Goal: Communication & Community: Answer question/provide support

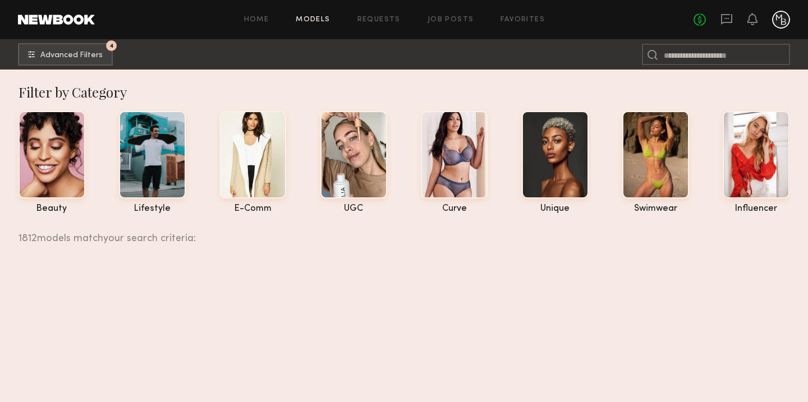
scroll to position [64479, 0]
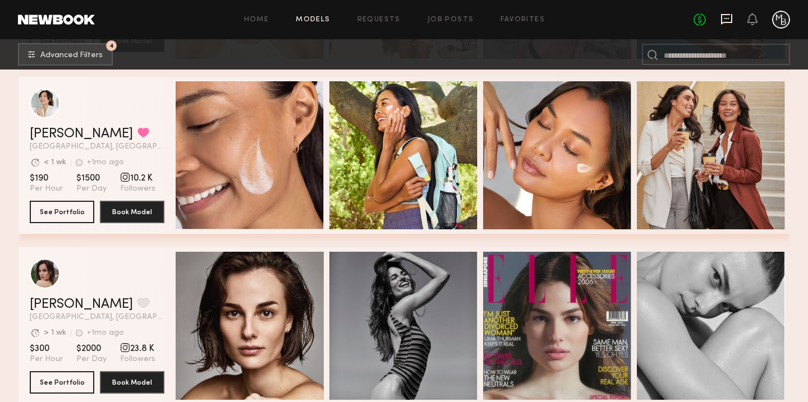
click at [726, 18] on icon at bounding box center [726, 18] width 4 height 1
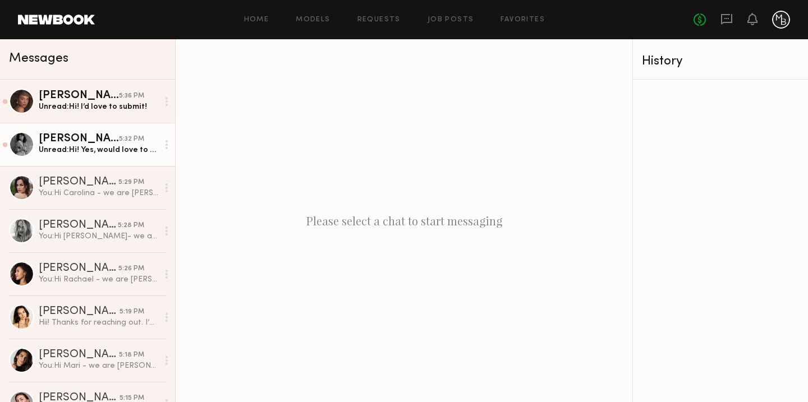
click at [76, 151] on div "Unread: Hi! Yes, would love to do a self tape for you guys! Let me know the det…" at bounding box center [98, 150] width 119 height 11
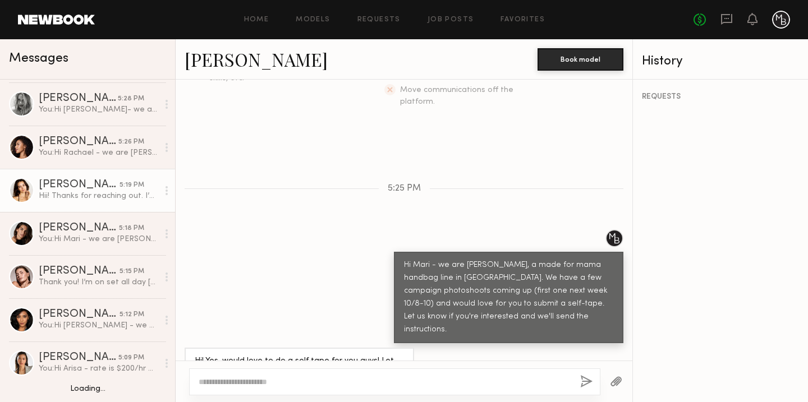
scroll to position [128, 0]
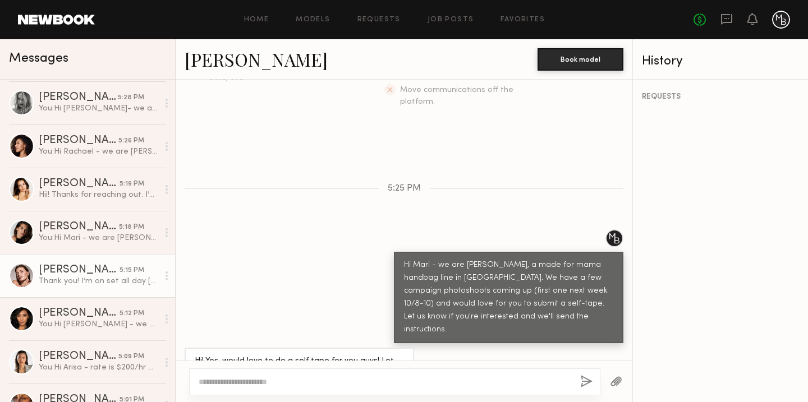
click at [89, 283] on div "Thank you! I’m on set all day [DATE] + [DATE] so may have to use some previous …" at bounding box center [98, 281] width 119 height 11
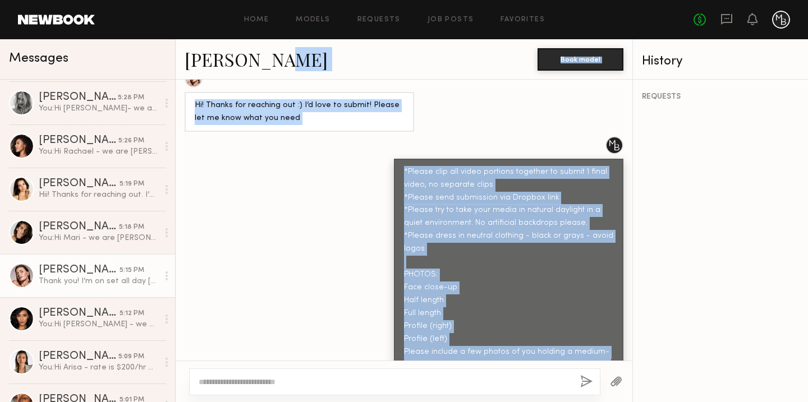
scroll to position [528, 0]
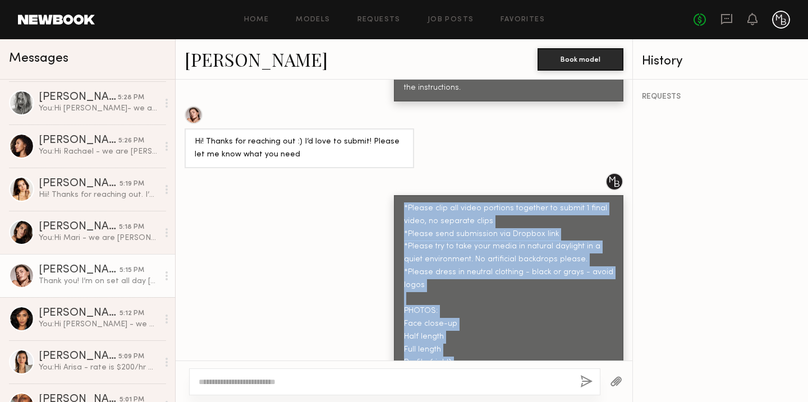
drag, startPoint x: 611, startPoint y: 153, endPoint x: 402, endPoint y: 178, distance: 210.8
copy div "*Please clip all video portions together to submit 1 final video, no separate c…"
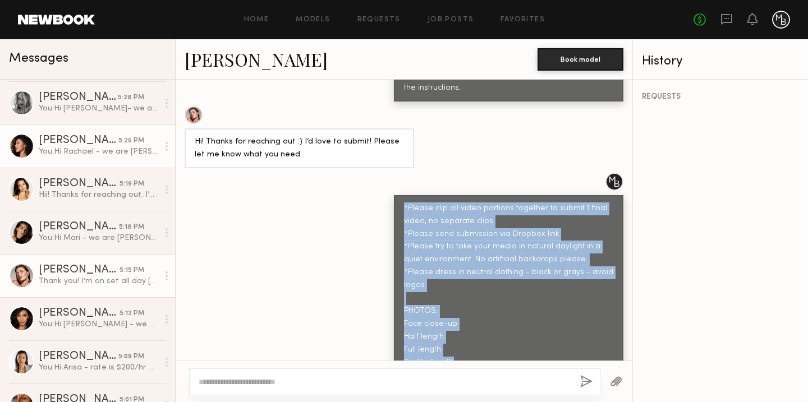
scroll to position [0, 0]
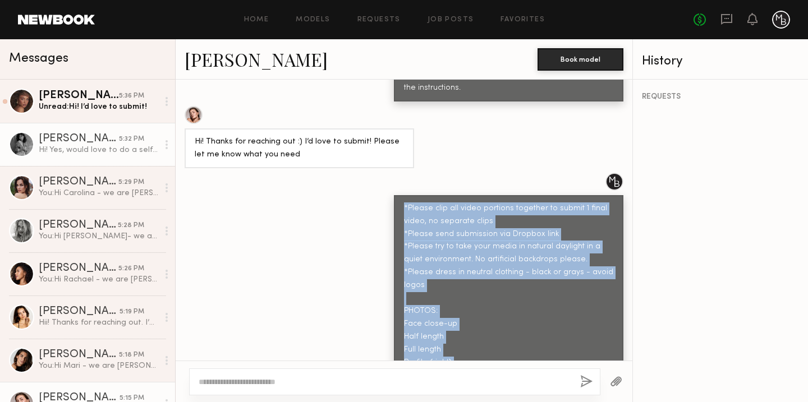
click at [90, 144] on div "[PERSON_NAME]" at bounding box center [79, 139] width 80 height 11
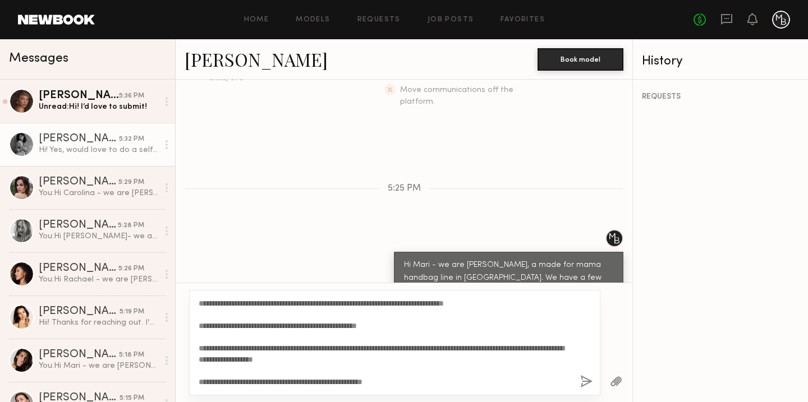
scroll to position [223, 0]
type textarea "**********"
click at [586, 385] on button "button" at bounding box center [586, 382] width 12 height 14
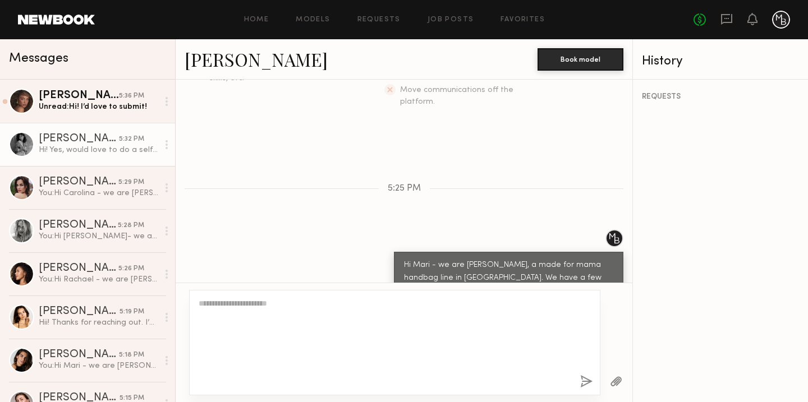
scroll to position [0, 0]
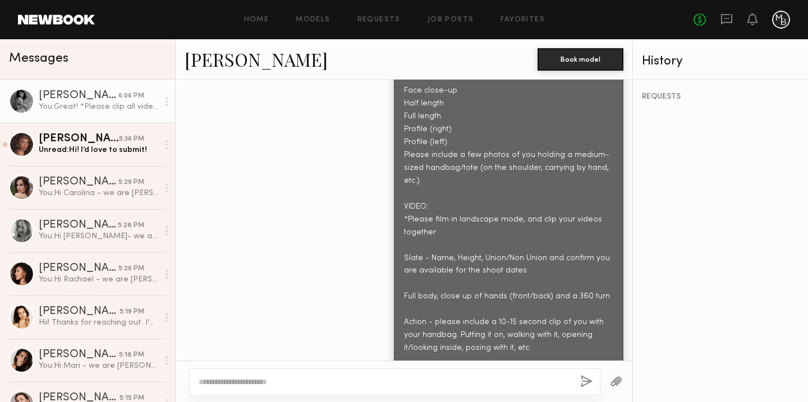
click at [580, 375] on button "button" at bounding box center [586, 382] width 12 height 14
click at [472, 383] on textarea at bounding box center [385, 381] width 372 height 11
type textarea "**********"
click at [585, 379] on button "button" at bounding box center [586, 382] width 12 height 14
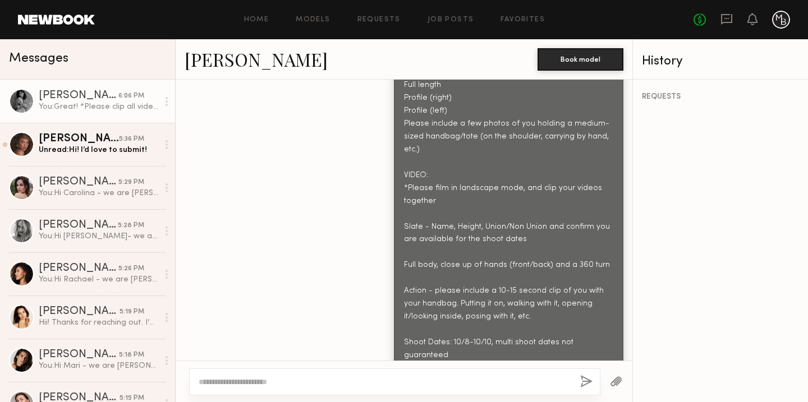
scroll to position [974, 0]
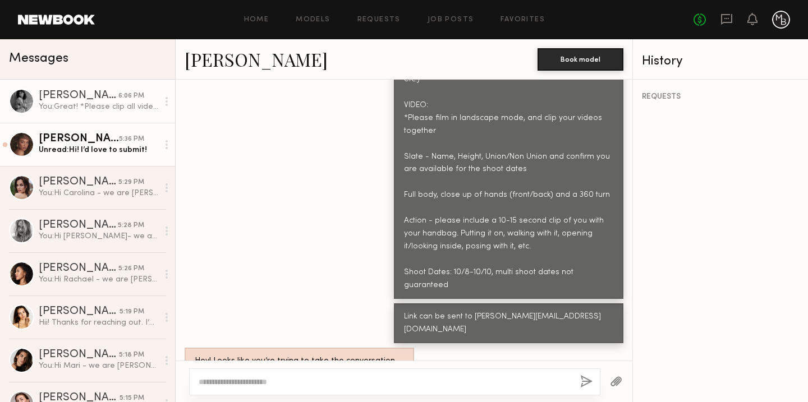
click at [59, 153] on div "Unread: Hi! I’d love to submit!" at bounding box center [98, 150] width 119 height 11
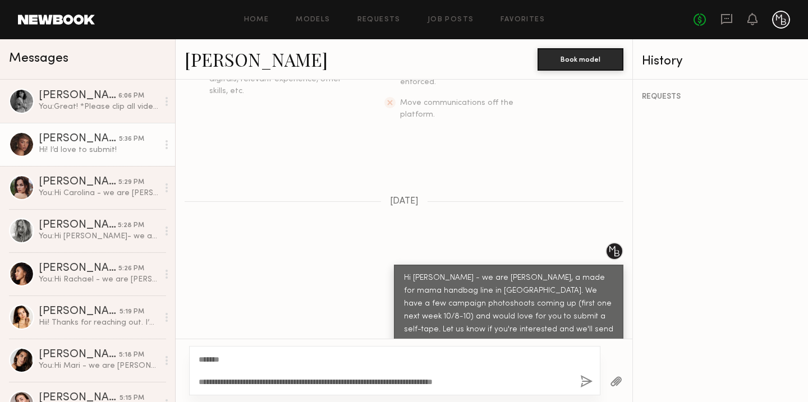
scroll to position [211, 0]
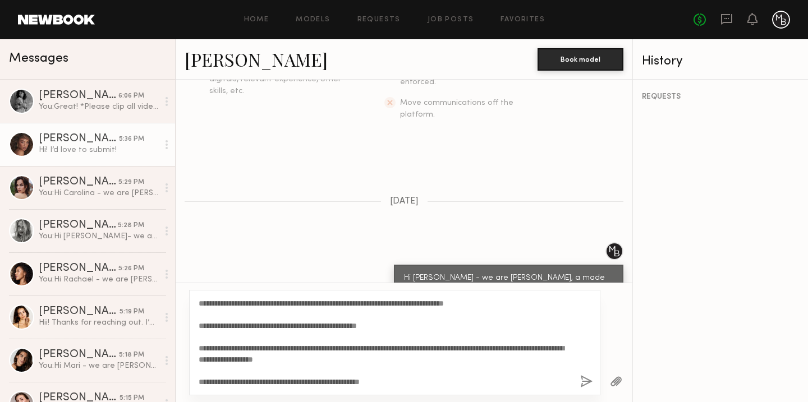
type textarea "**********"
click at [581, 385] on button "button" at bounding box center [586, 382] width 12 height 14
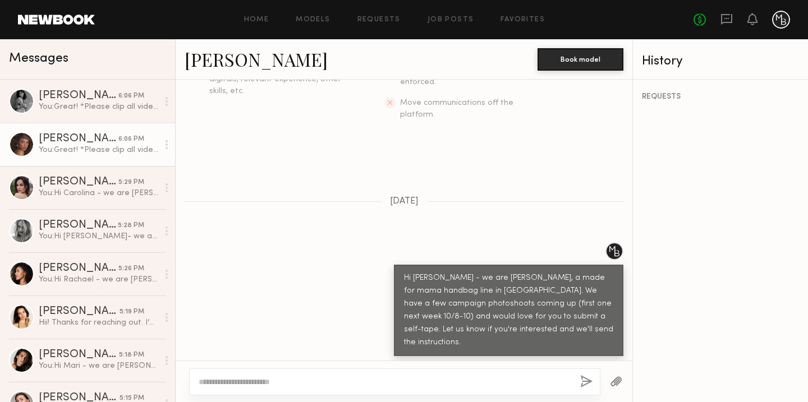
scroll to position [0, 0]
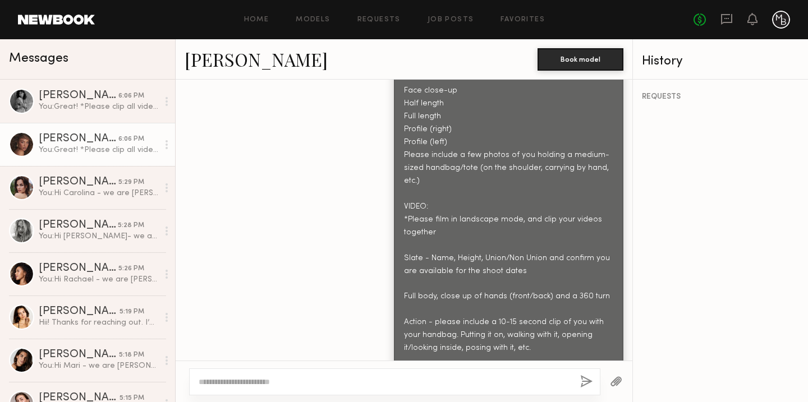
click at [580, 375] on button "button" at bounding box center [586, 382] width 12 height 14
click at [467, 384] on textarea at bounding box center [385, 381] width 372 height 11
click at [100, 151] on div "You: Great! *Please clip all video portions together to submit 1 final video, n…" at bounding box center [98, 150] width 119 height 11
click at [246, 386] on textarea at bounding box center [385, 381] width 372 height 11
type textarea "**********"
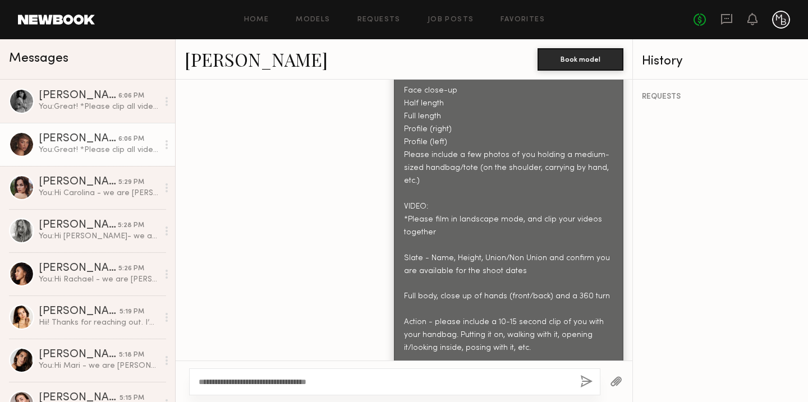
click at [581, 381] on button "button" at bounding box center [586, 382] width 12 height 14
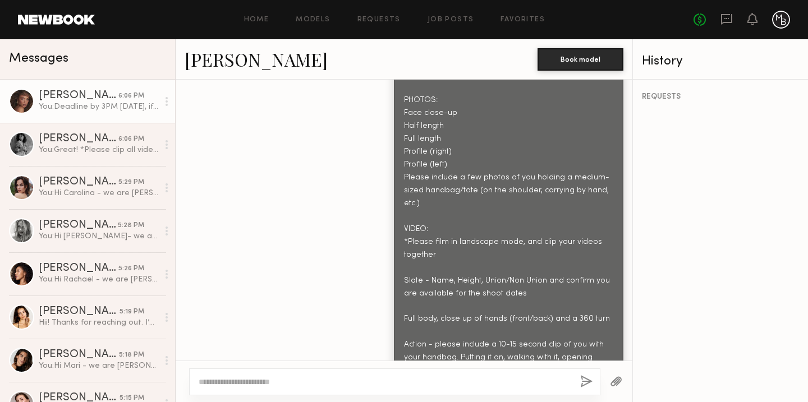
scroll to position [891, 0]
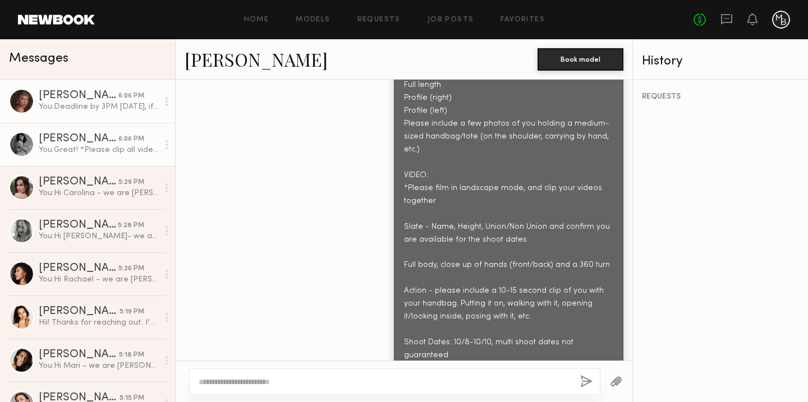
click at [107, 164] on link "[PERSON_NAME] 6:06 PM You: Great! *Please clip all video portions together to s…" at bounding box center [87, 144] width 175 height 43
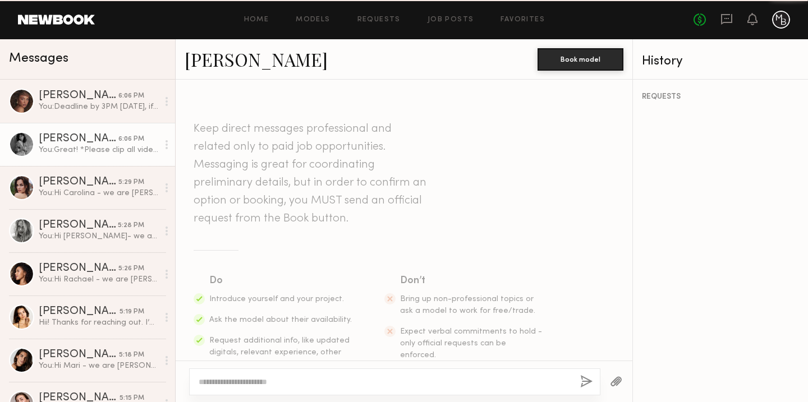
scroll to position [889, 0]
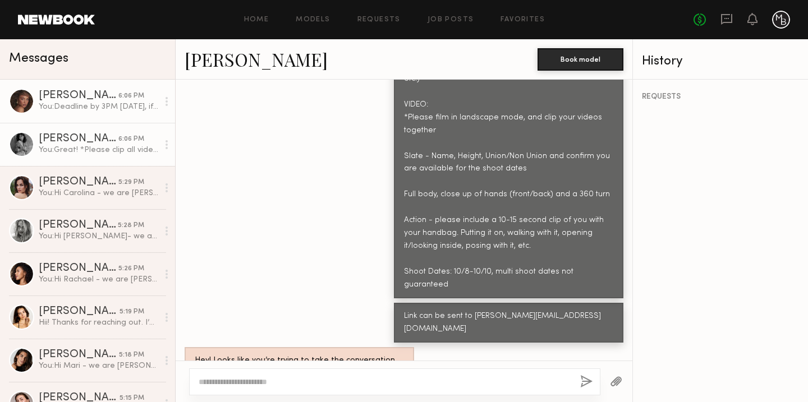
click at [95, 102] on div "You: Deadline by 3PM [DATE], if possible!" at bounding box center [98, 107] width 119 height 11
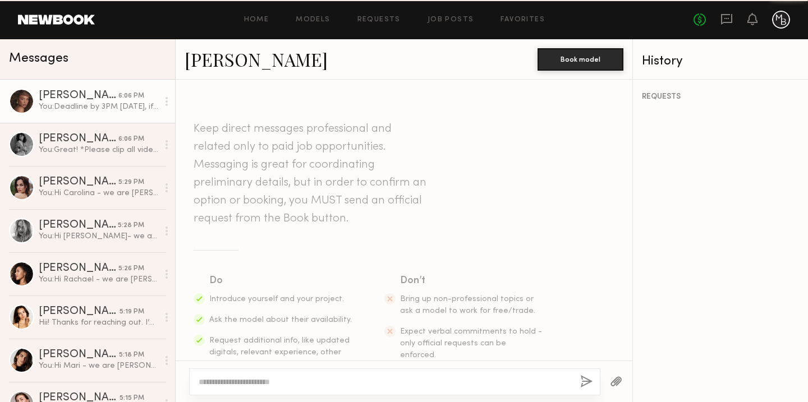
scroll to position [806, 0]
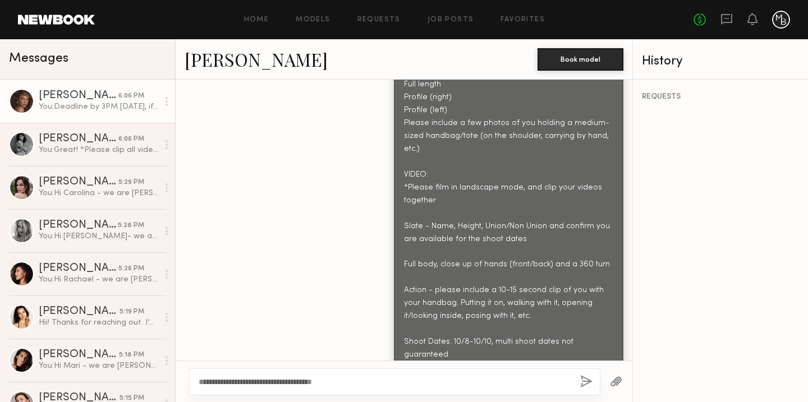
type textarea "**********"
click at [581, 383] on button "button" at bounding box center [586, 382] width 12 height 14
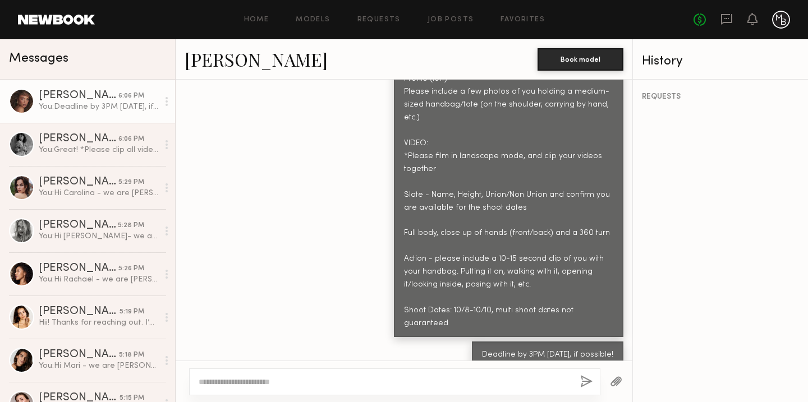
scroll to position [908, 0]
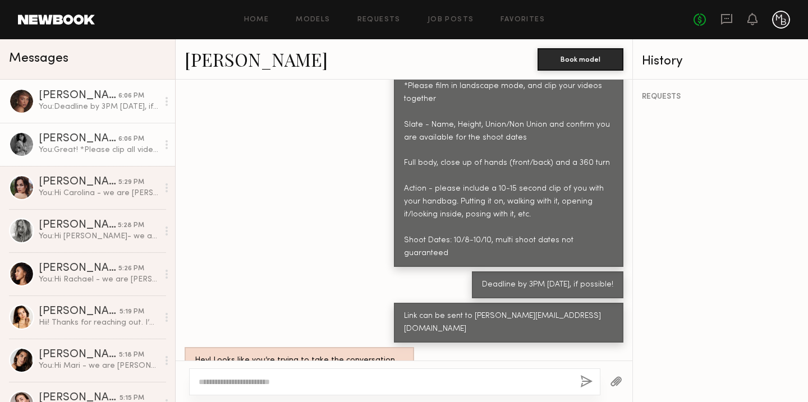
click at [93, 149] on div "You: Great! *Please clip all video portions together to submit 1 final video, n…" at bounding box center [98, 150] width 119 height 11
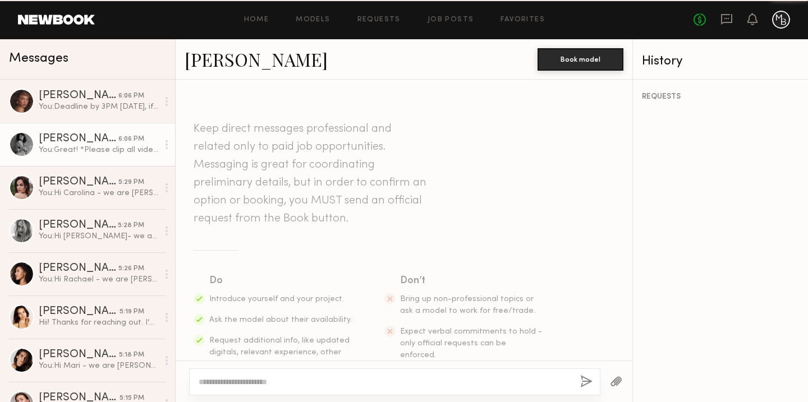
scroll to position [889, 0]
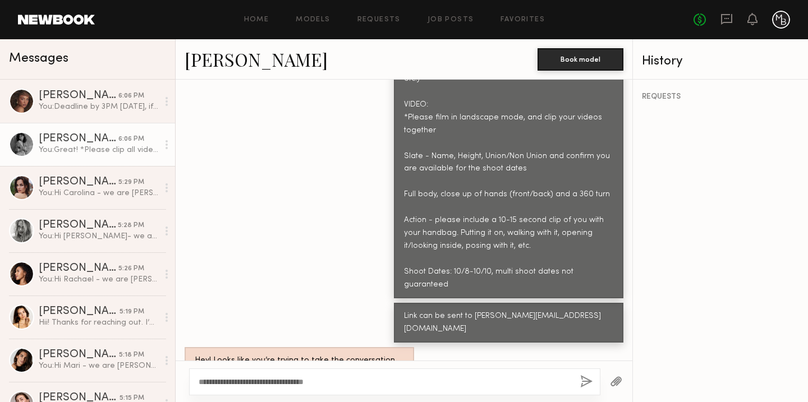
type textarea "**********"
click at [581, 381] on button "button" at bounding box center [586, 382] width 12 height 14
